Goal: Navigation & Orientation: Find specific page/section

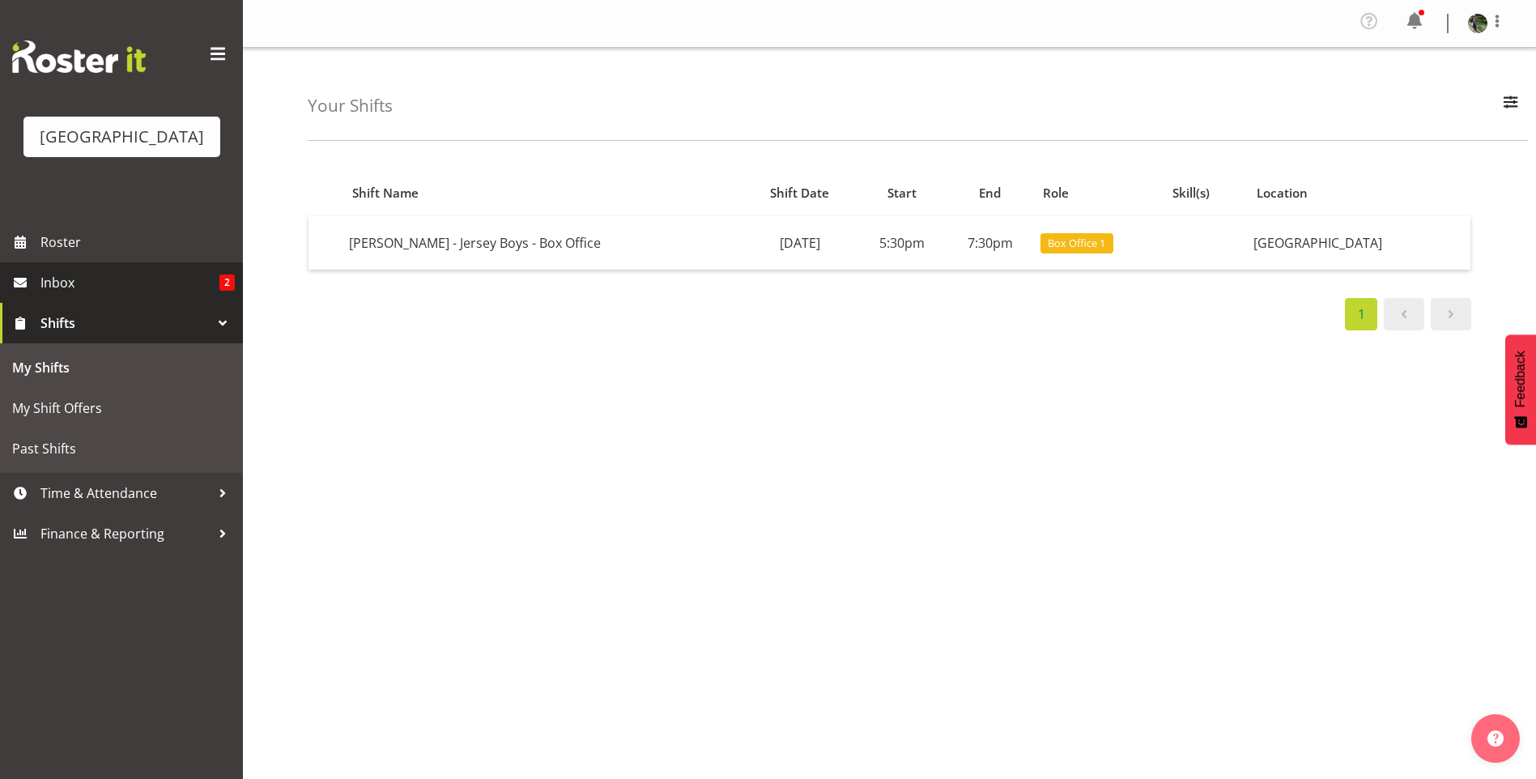
click at [110, 287] on link "Inbox 2" at bounding box center [121, 282] width 243 height 40
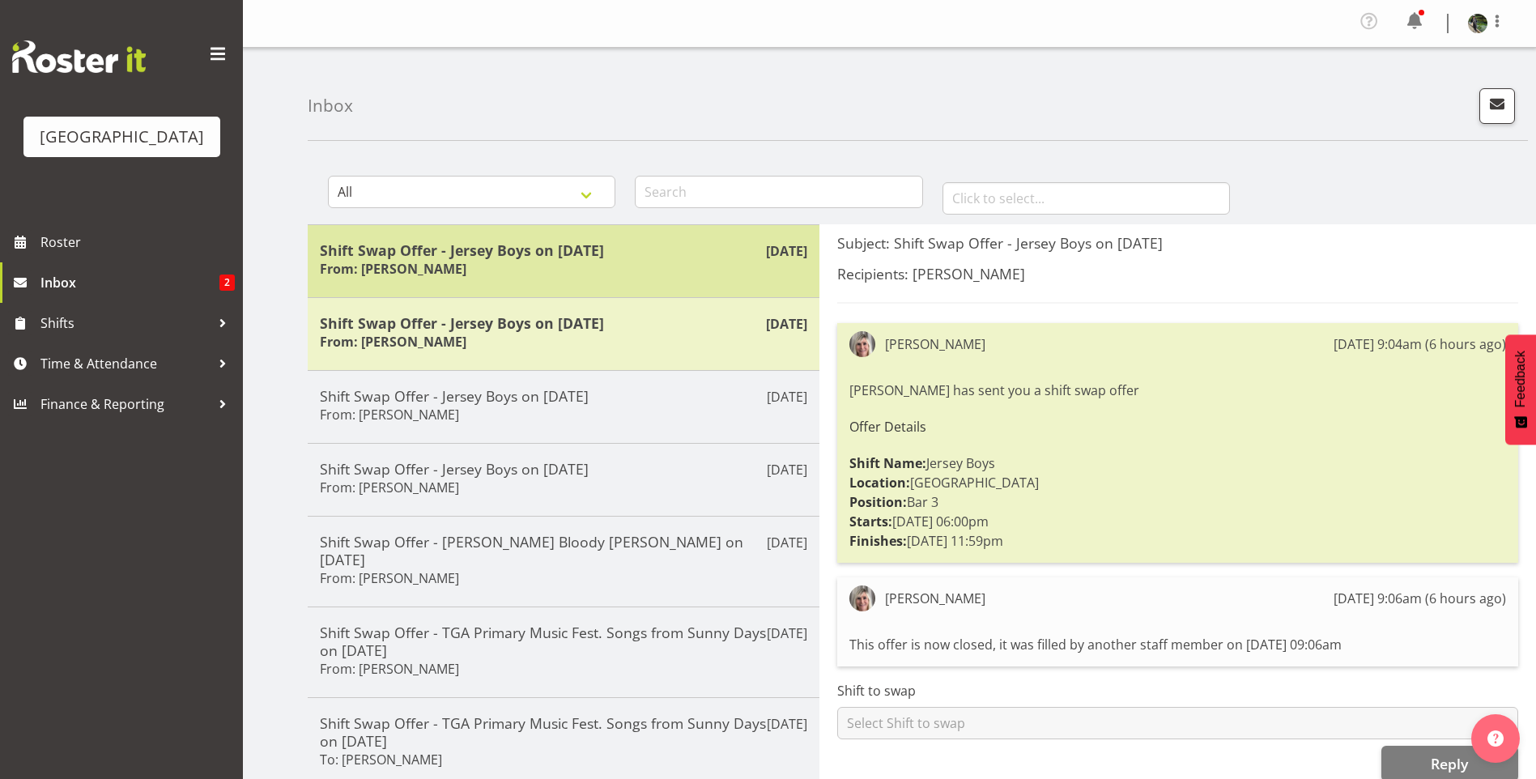
click at [562, 276] on div "Shift Swap Offer - Jersey Boys on [DATE] From: [PERSON_NAME]" at bounding box center [563, 261] width 487 height 40
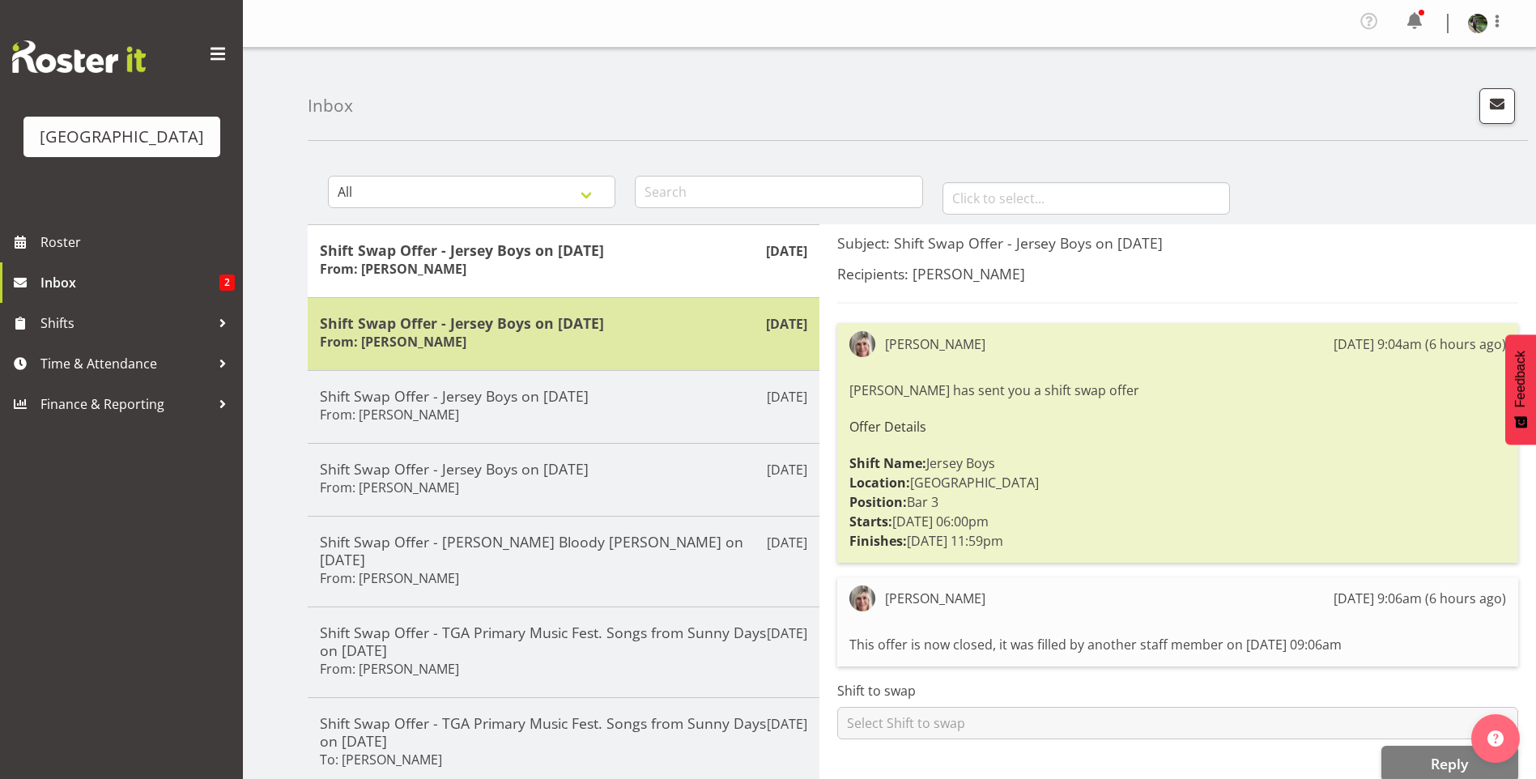
click at [504, 342] on div "Shift Swap Offer - Jersey Boys on [DATE] From: [PERSON_NAME]" at bounding box center [563, 334] width 487 height 40
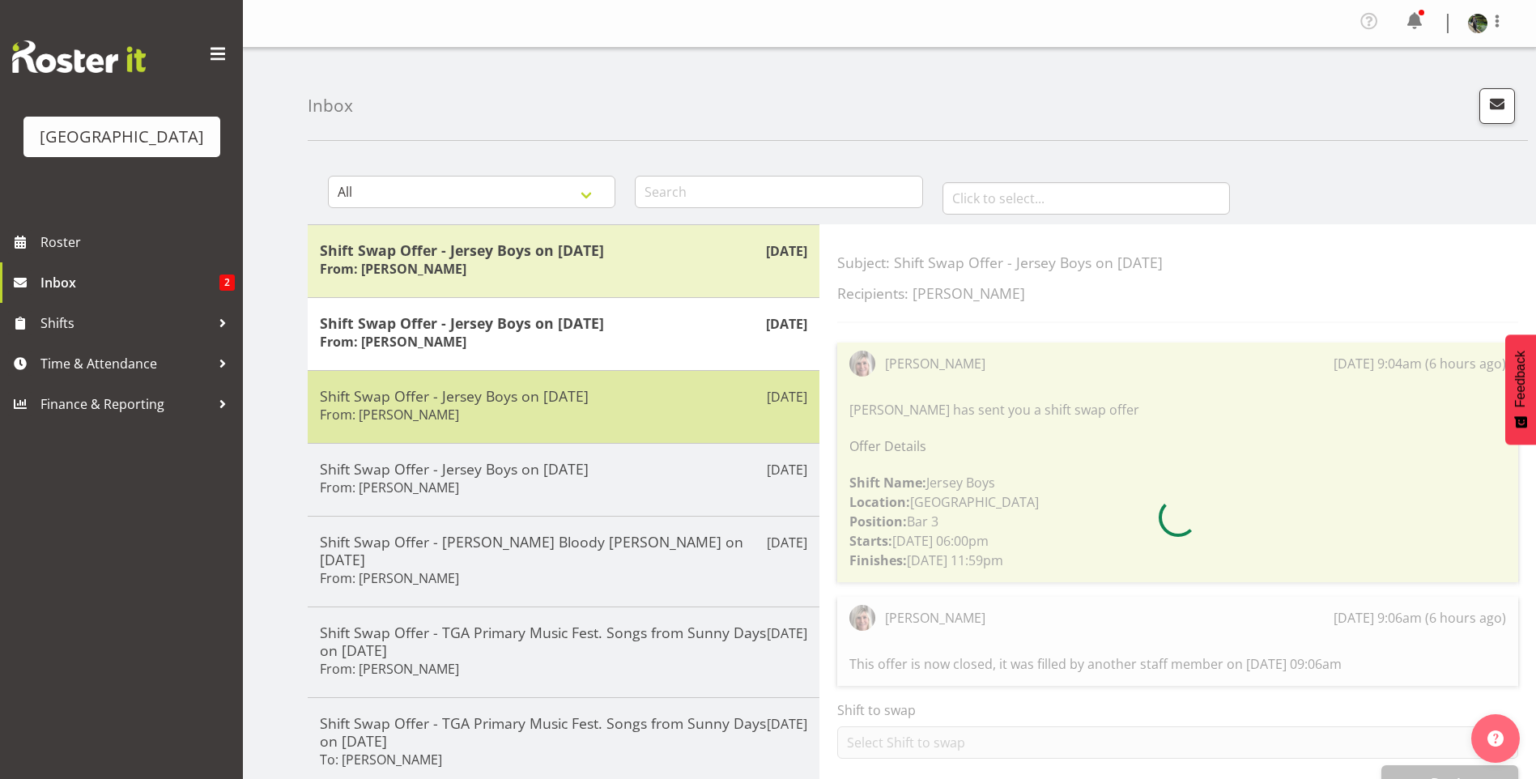
click at [541, 417] on div "Shift Swap Offer - Jersey Boys on [DATE] From: [PERSON_NAME]" at bounding box center [563, 407] width 487 height 40
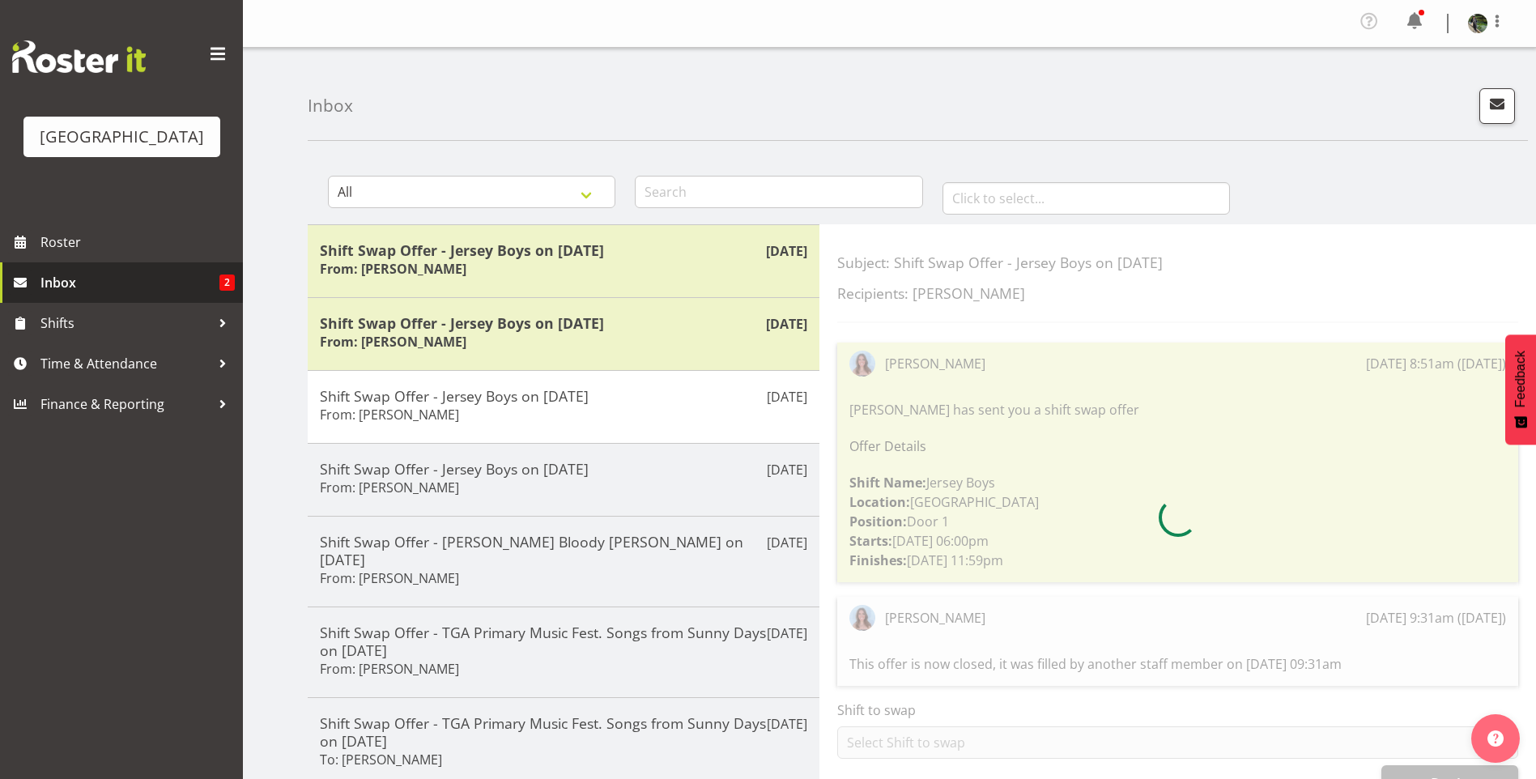
click at [150, 295] on span "Inbox" at bounding box center [129, 282] width 179 height 24
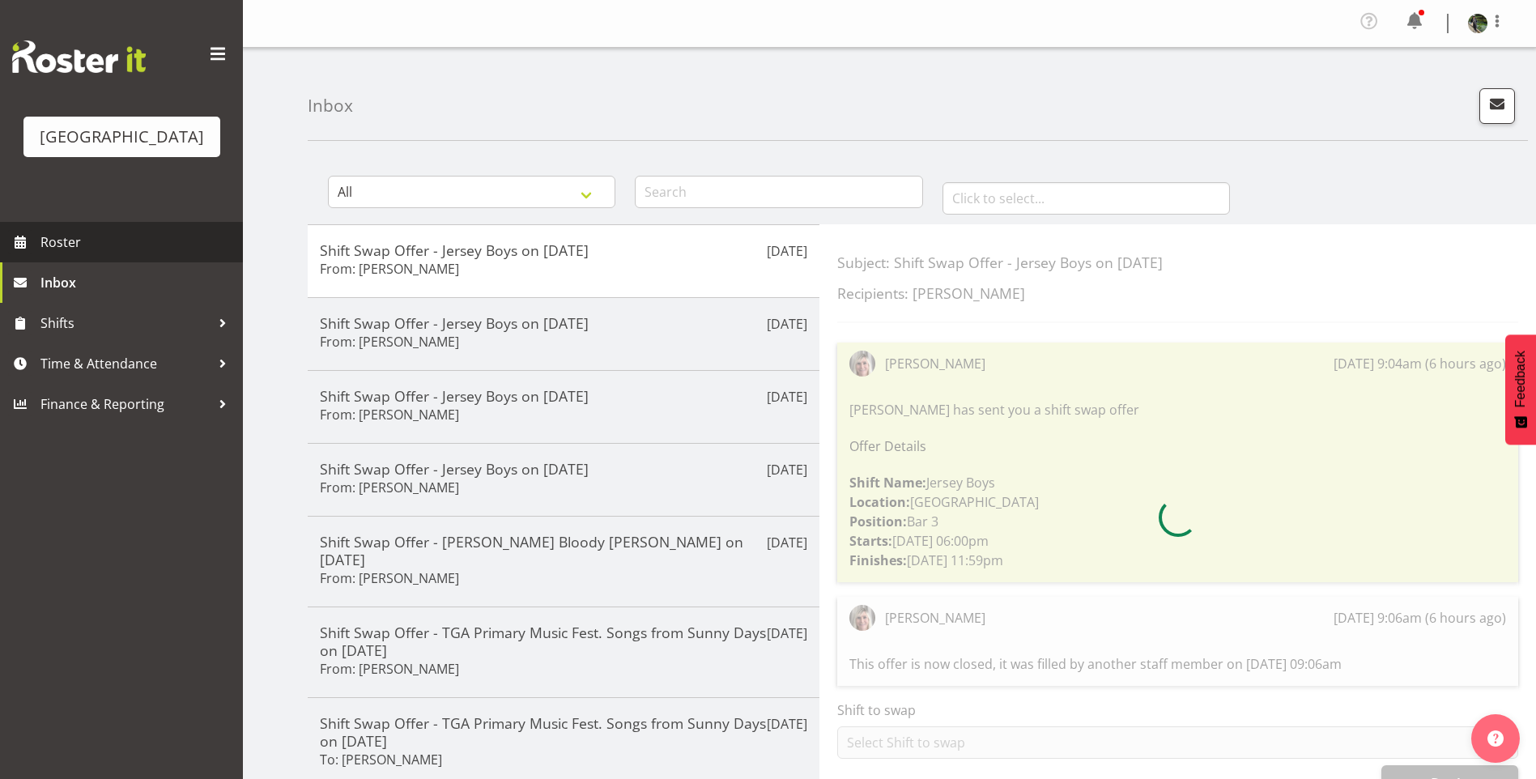
click at [150, 254] on span "Roster" at bounding box center [137, 242] width 194 height 24
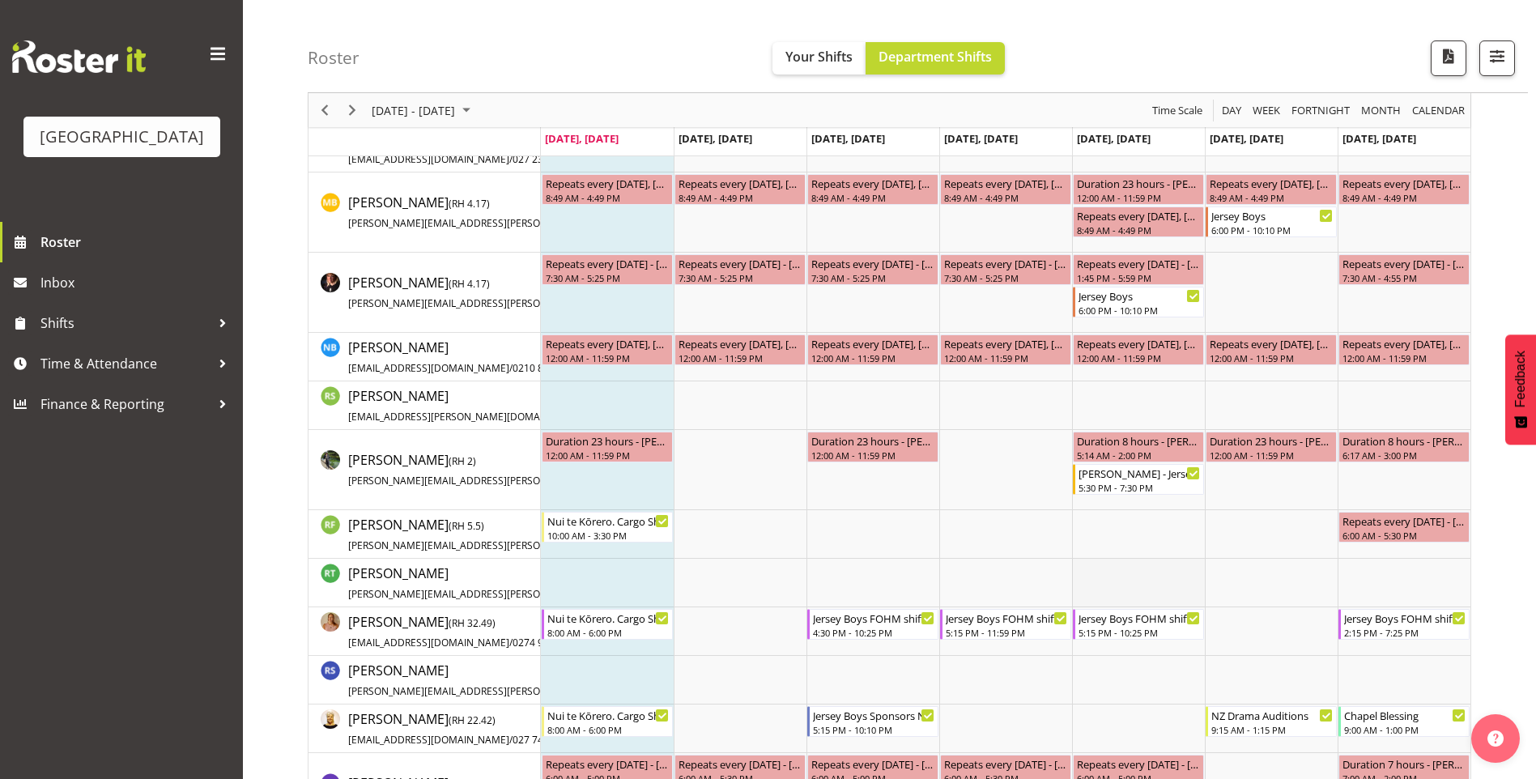
scroll to position [2753, 0]
